Goal: Transaction & Acquisition: Purchase product/service

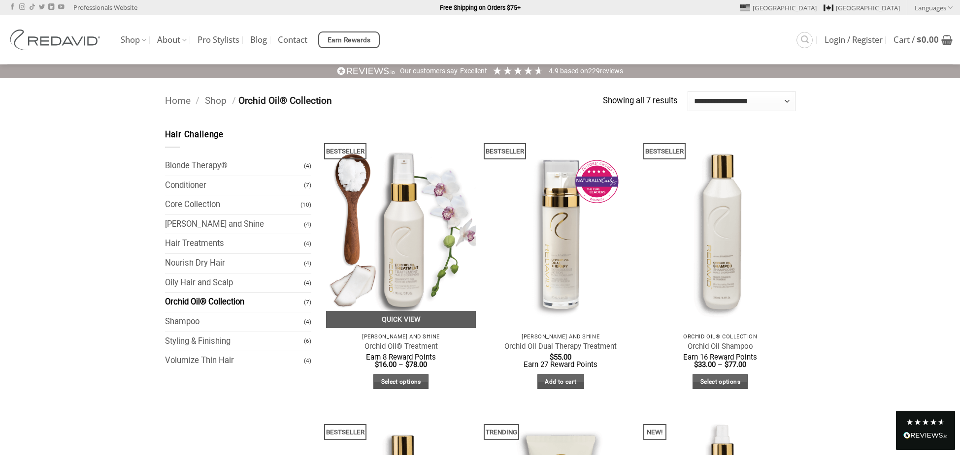
click at [402, 275] on img at bounding box center [401, 229] width 150 height 200
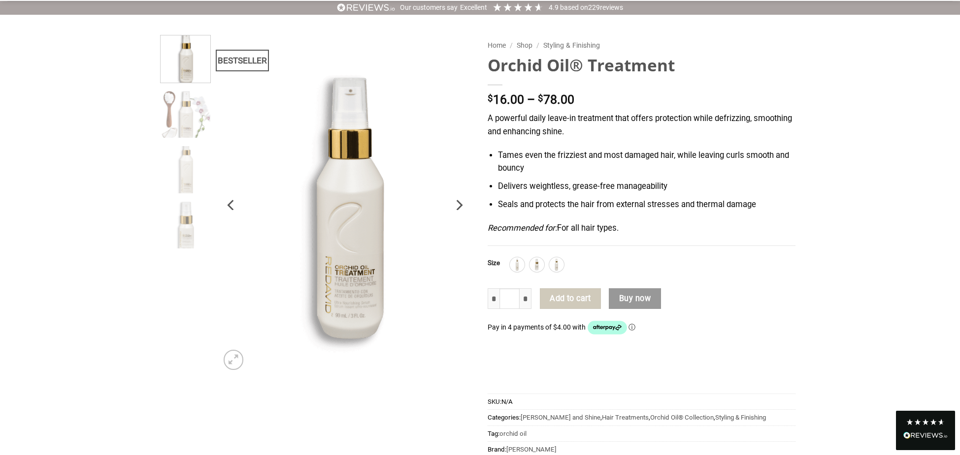
scroll to position [64, 0]
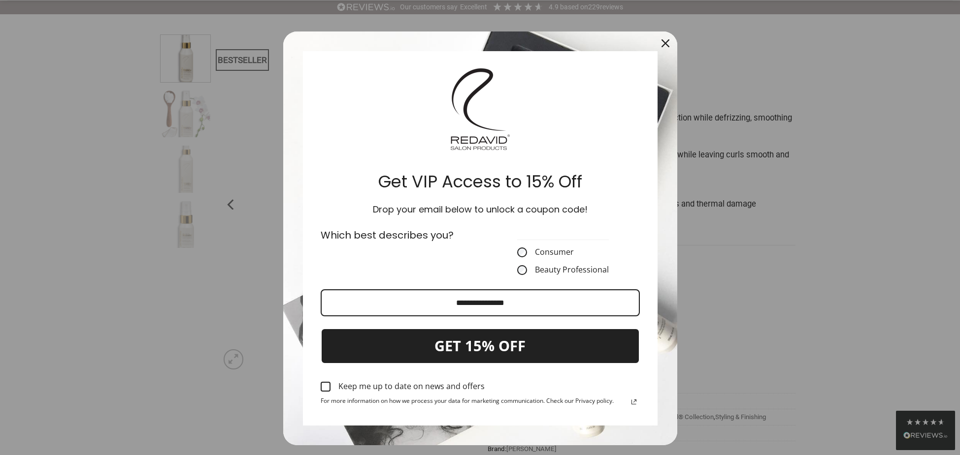
click at [662, 39] on icon "close icon" at bounding box center [665, 43] width 8 height 8
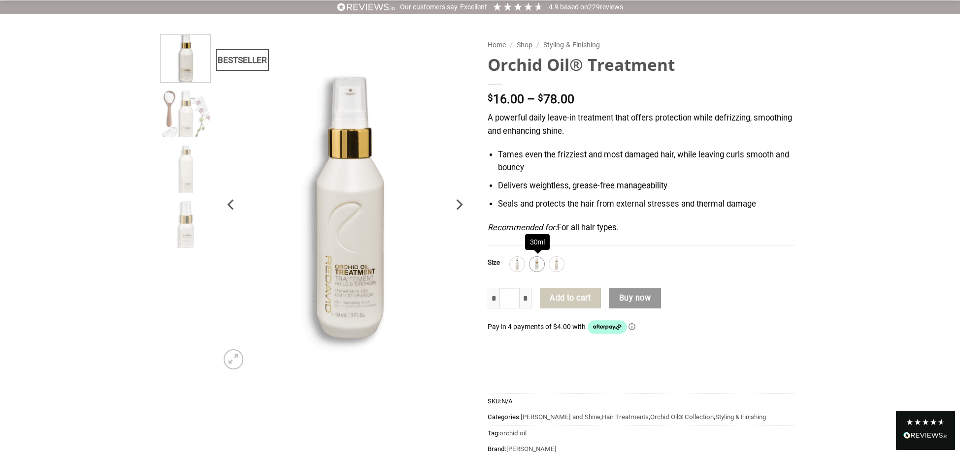
click at [539, 265] on img at bounding box center [536, 264] width 13 height 13
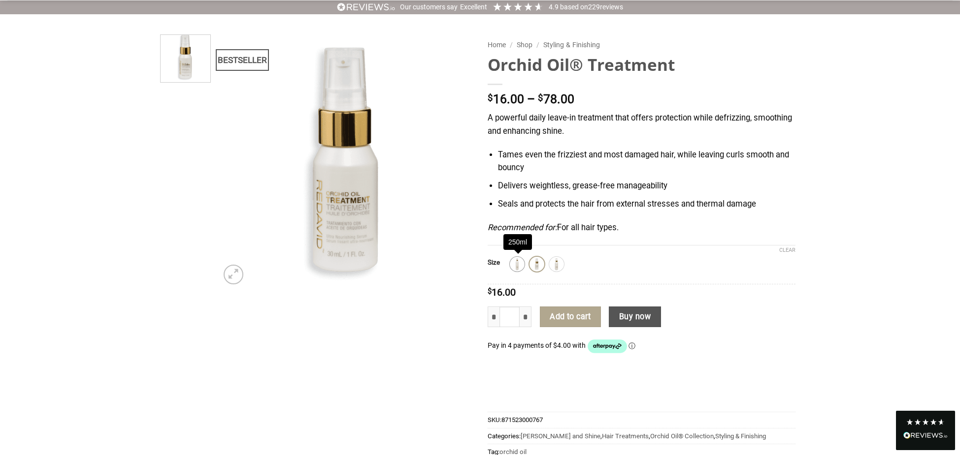
click at [514, 267] on img at bounding box center [517, 264] width 13 height 13
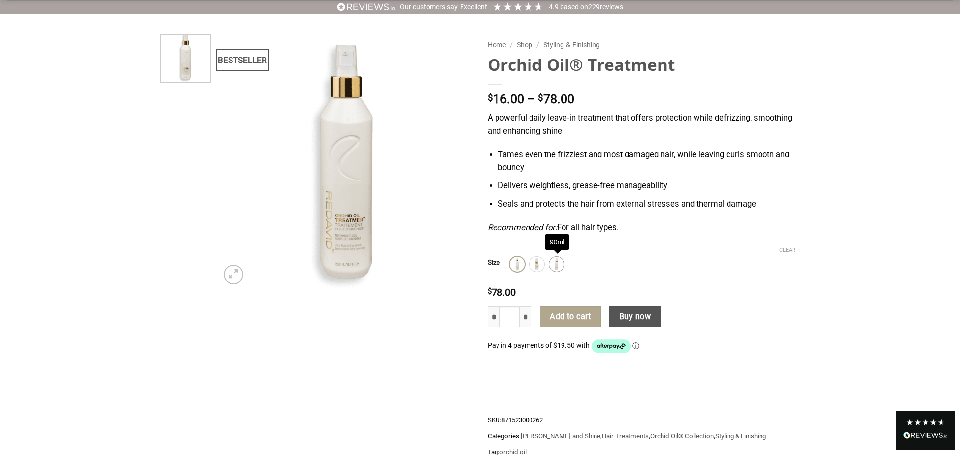
click at [561, 265] on img at bounding box center [556, 264] width 13 height 13
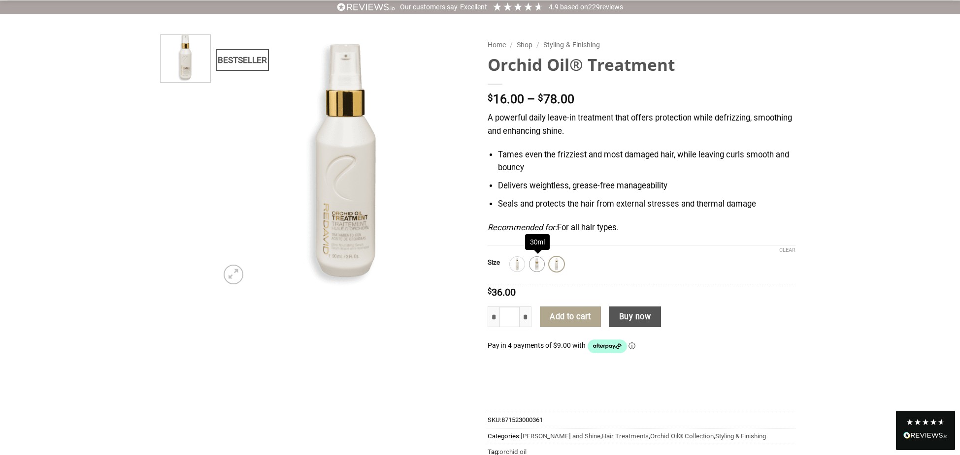
click at [534, 263] on img at bounding box center [536, 264] width 13 height 13
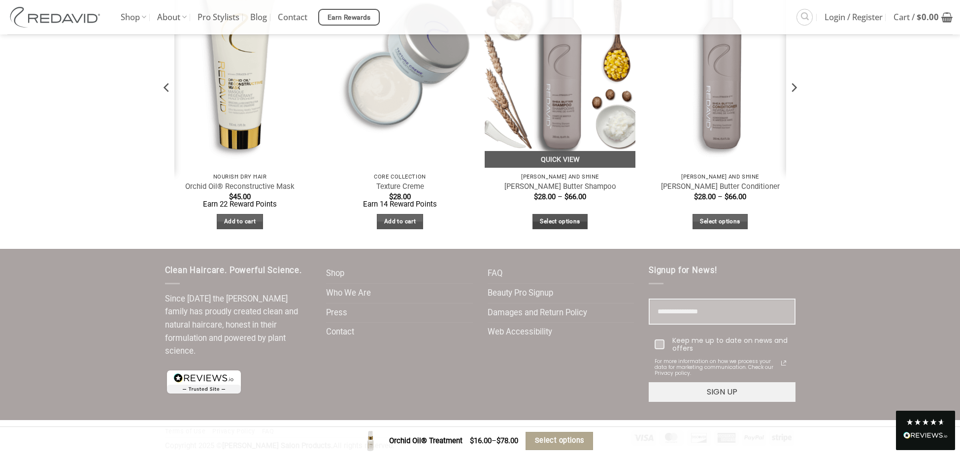
scroll to position [2128, 0]
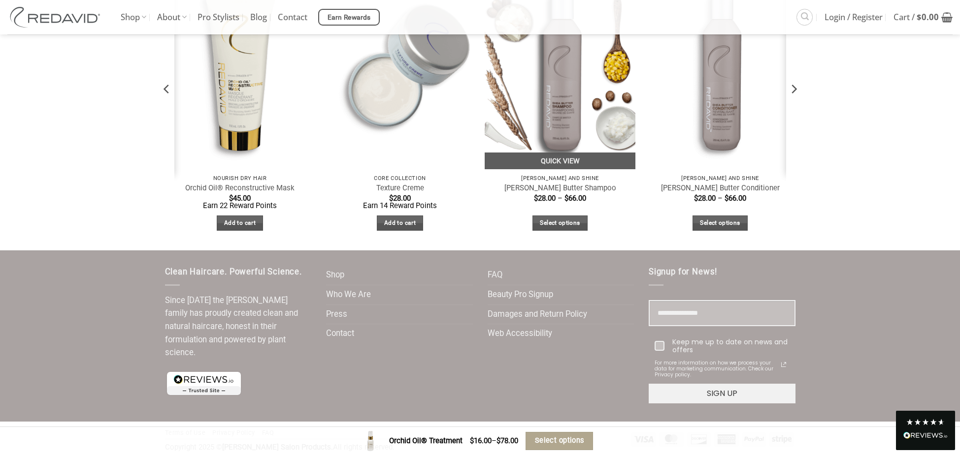
click at [572, 125] on img at bounding box center [559, 69] width 150 height 200
